Goal: Task Accomplishment & Management: Manage account settings

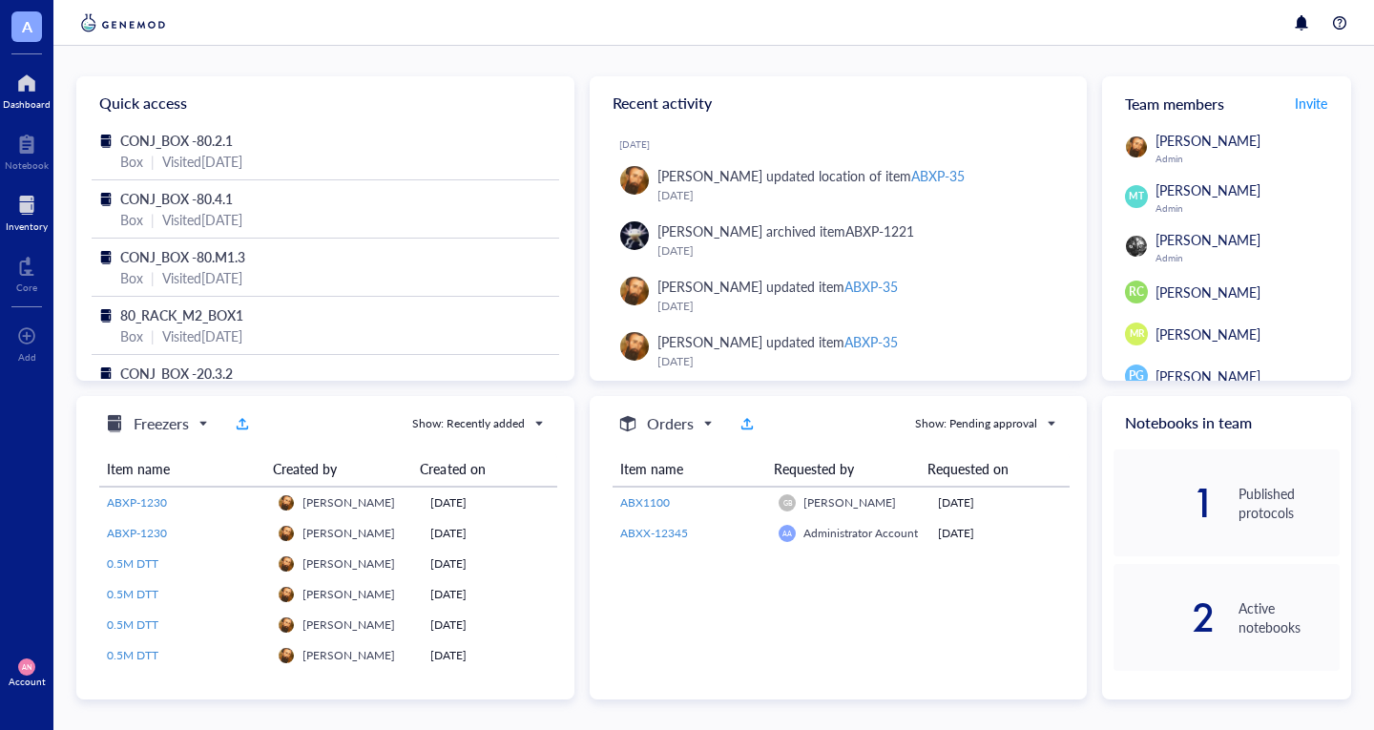
click at [21, 220] on div "Inventory" at bounding box center [27, 225] width 42 height 11
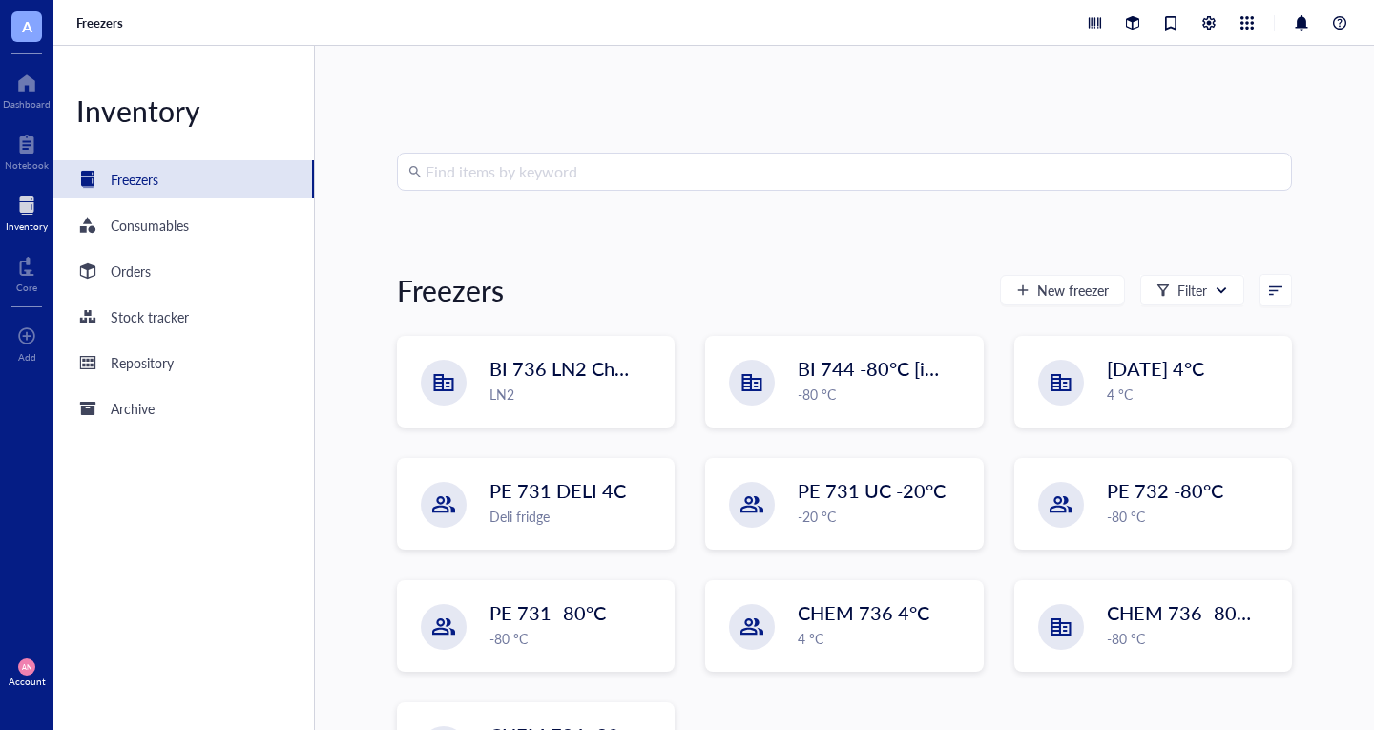
click at [496, 176] on input "search" at bounding box center [852, 172] width 855 height 36
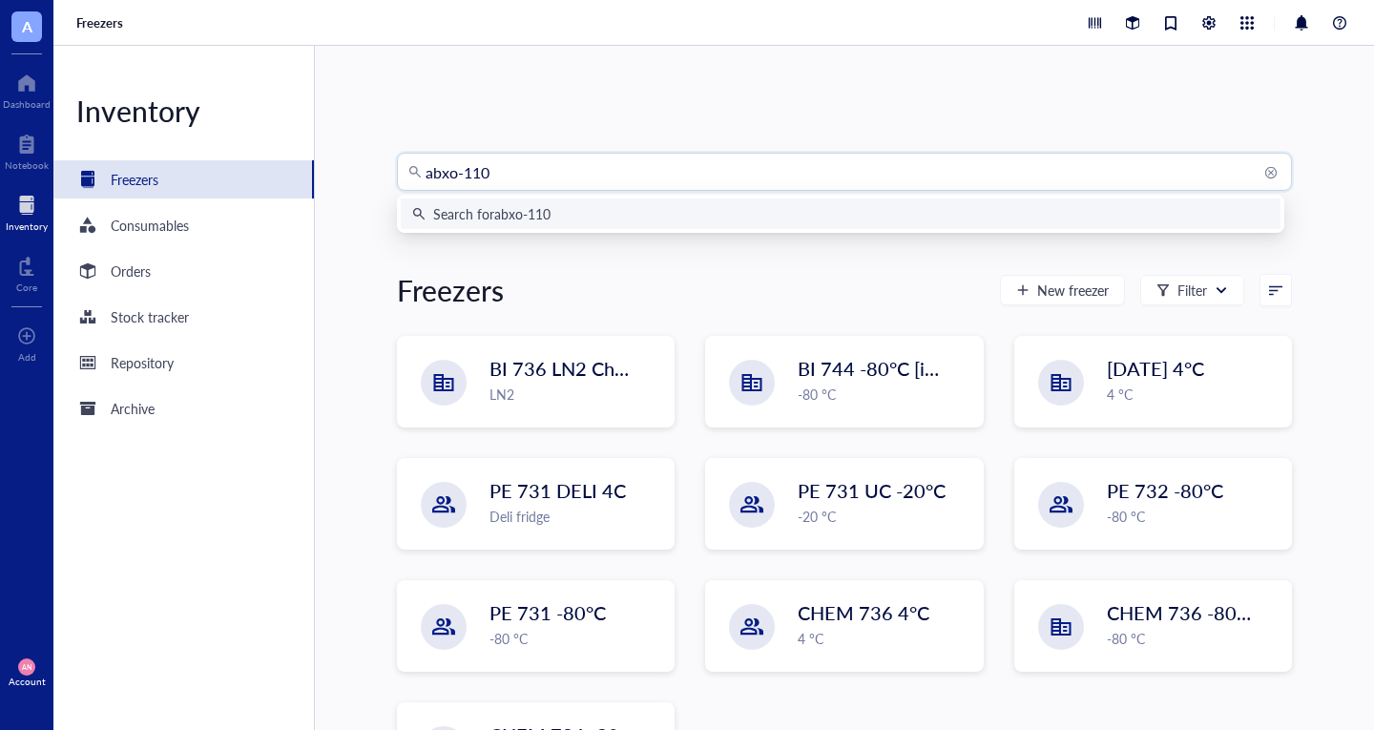
type input "abxo-1103"
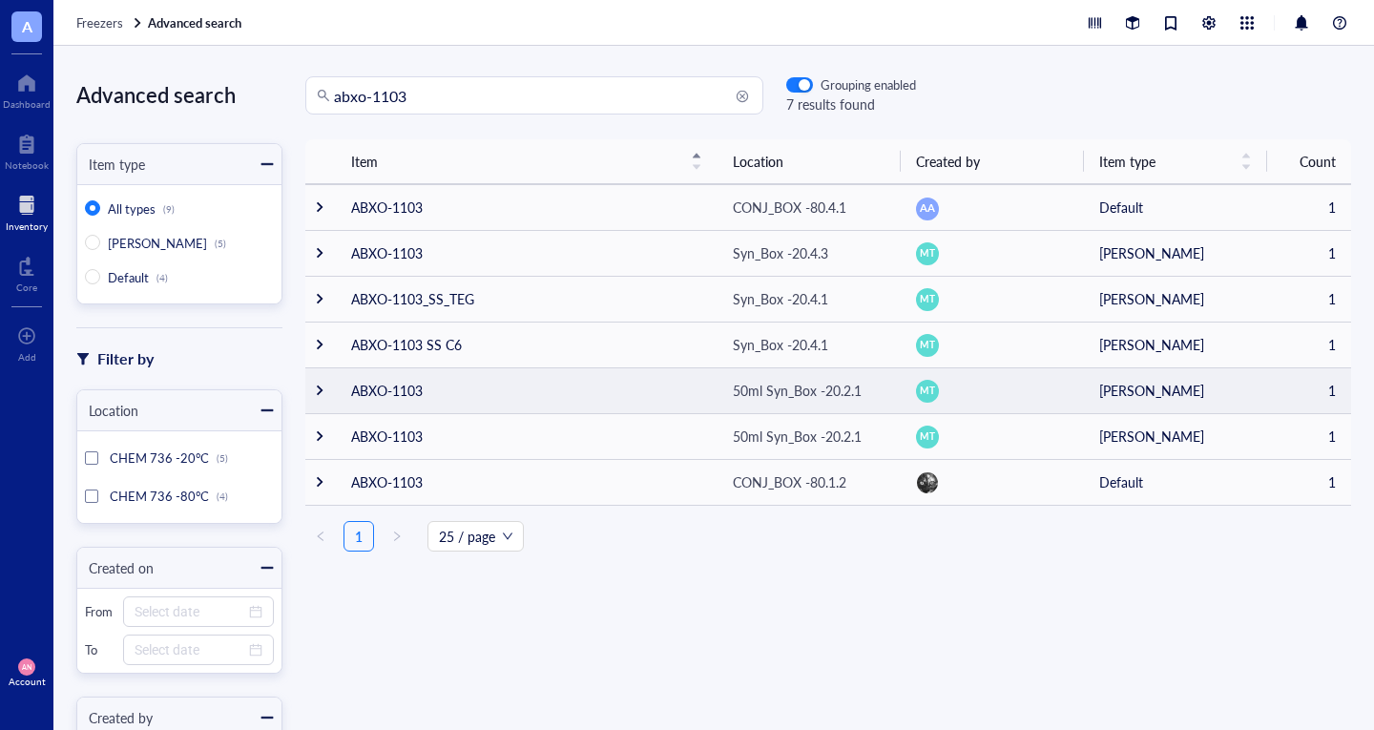
click at [317, 396] on div at bounding box center [319, 389] width 13 height 13
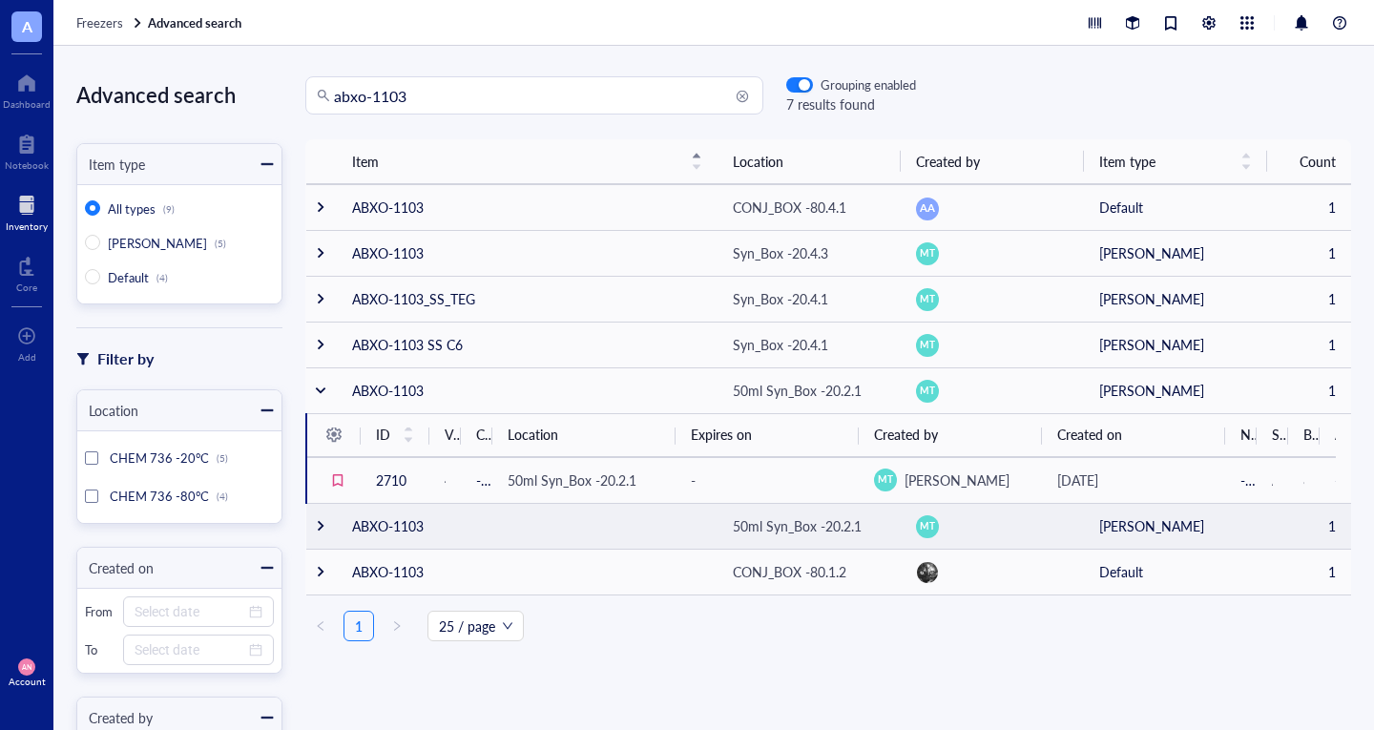
click at [314, 532] on div at bounding box center [320, 525] width 13 height 13
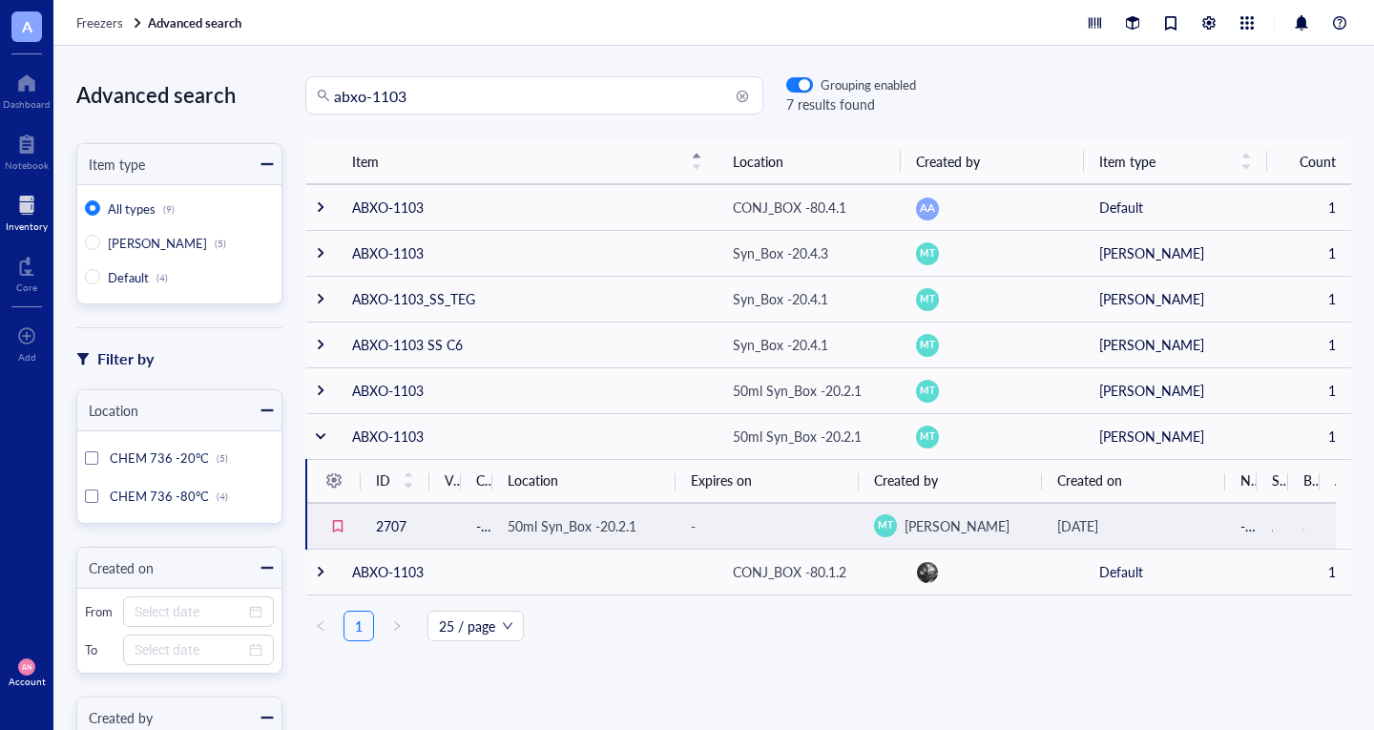
click at [382, 520] on td "2707" at bounding box center [395, 526] width 69 height 46
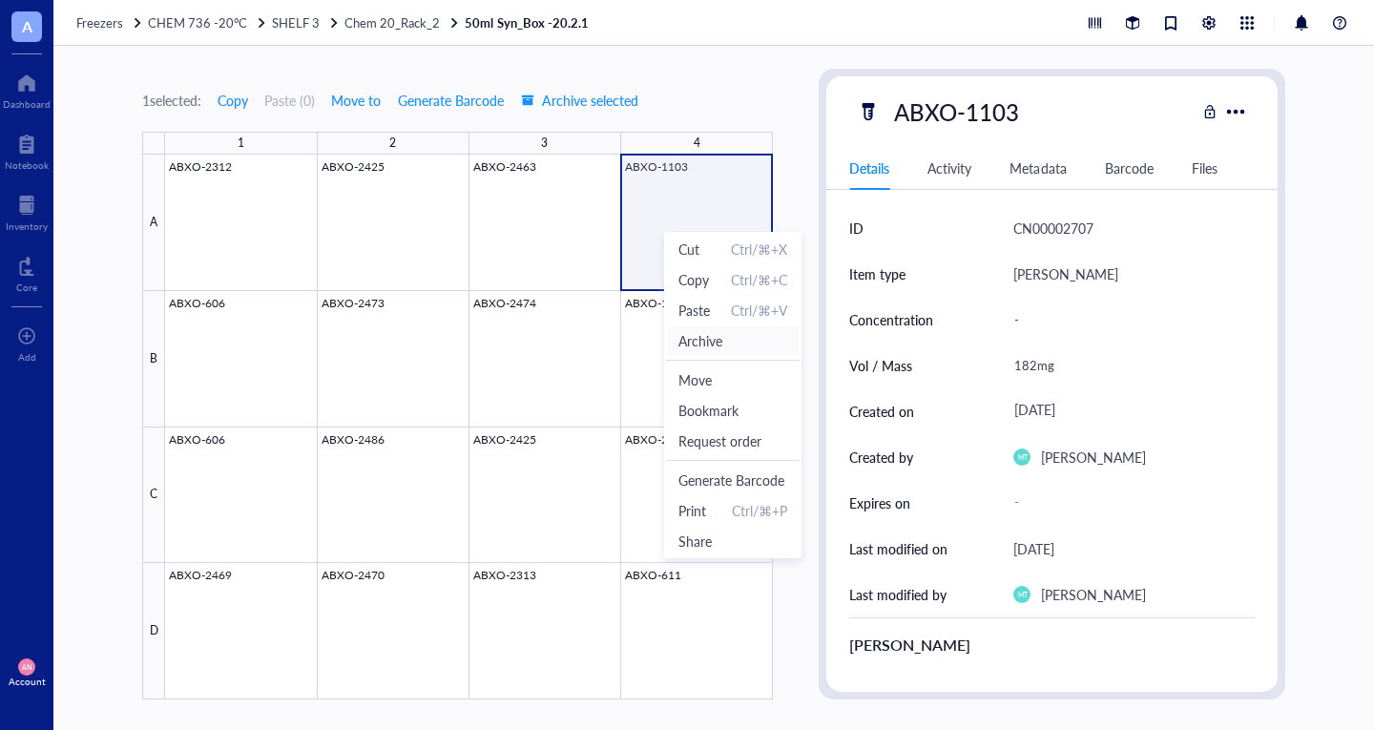
click at [707, 341] on span "Archive" at bounding box center [700, 340] width 44 height 21
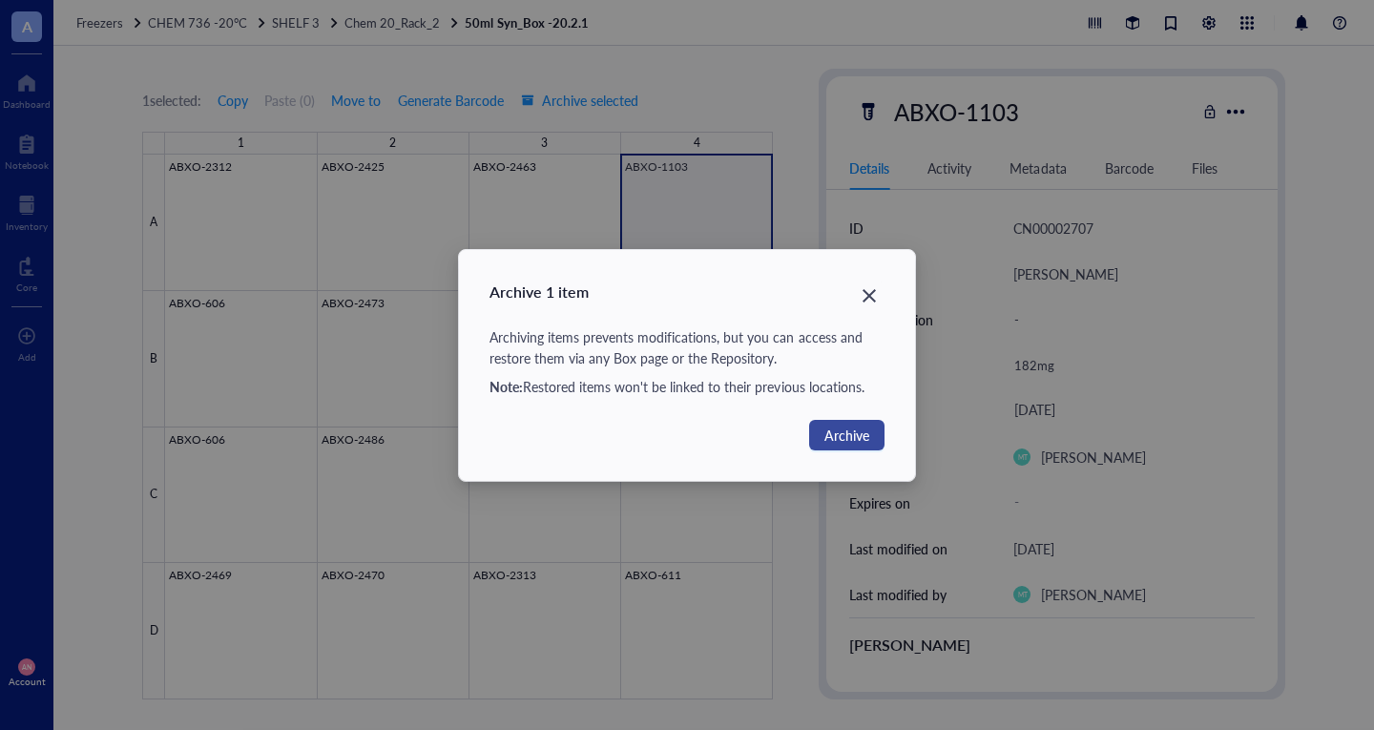
click at [837, 439] on span "Archive" at bounding box center [846, 434] width 45 height 21
